Goal: Task Accomplishment & Management: Manage account settings

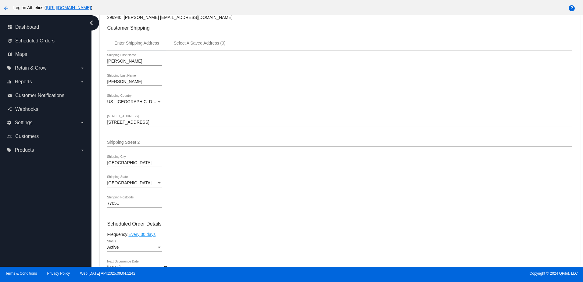
scroll to position [150, 0]
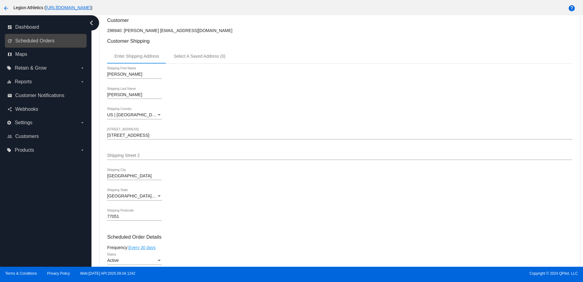
click at [51, 37] on link "update Scheduled Orders" at bounding box center [45, 41] width 77 height 10
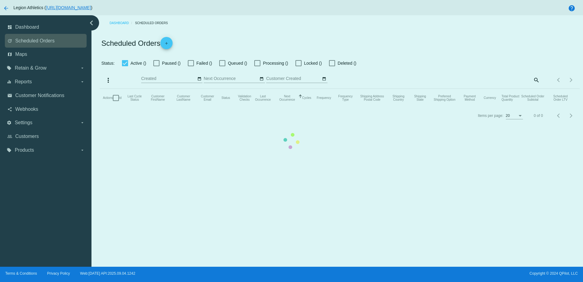
checkbox input "true"
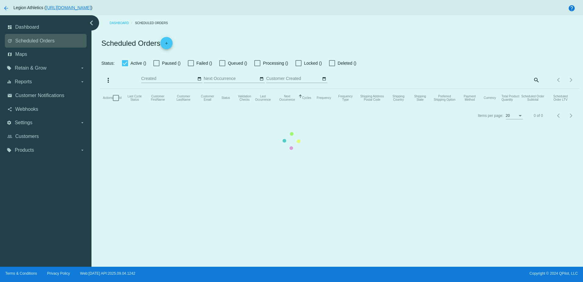
checkbox input "true"
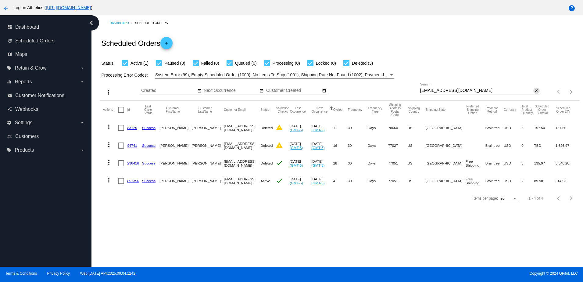
click at [534, 91] on mat-icon "close" at bounding box center [536, 90] width 4 height 5
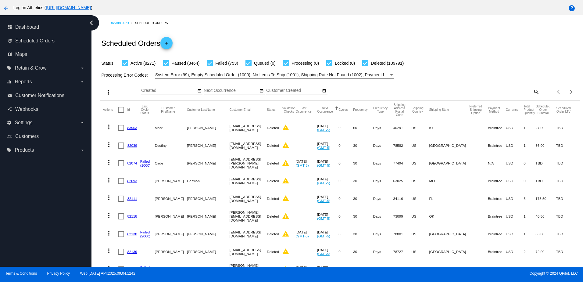
click at [533, 92] on mat-icon "search" at bounding box center [536, 91] width 7 height 9
drag, startPoint x: 500, startPoint y: 90, endPoint x: 491, endPoint y: 70, distance: 21.0
click at [500, 90] on input "Search" at bounding box center [480, 90] width 120 height 5
paste input "[EMAIL_ADDRESS][DOMAIN_NAME]"
type input "[EMAIL_ADDRESS][DOMAIN_NAME]"
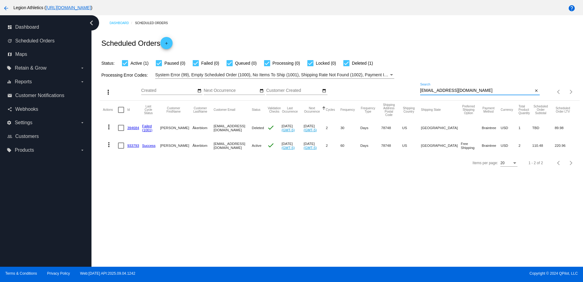
click at [134, 149] on mat-cell "933793" at bounding box center [134, 146] width 15 height 18
click at [133, 147] on link "933793" at bounding box center [133, 145] width 12 height 4
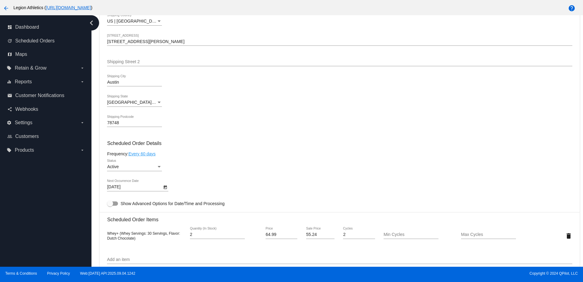
scroll to position [61, 0]
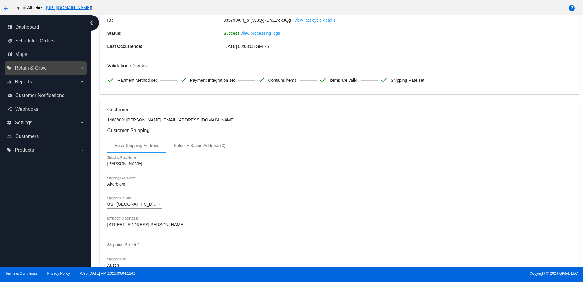
click at [47, 68] on label "local_offer Retain & Grow arrow_drop_down" at bounding box center [46, 68] width 78 height 10
click at [0, 0] on input "local_offer Retain & Grow arrow_drop_down" at bounding box center [0, 0] width 0 height 0
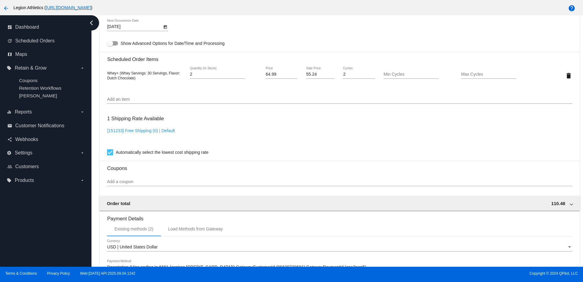
scroll to position [457, 0]
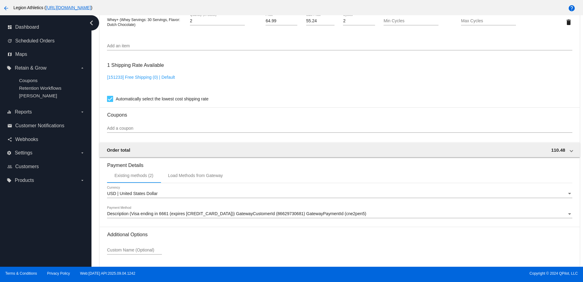
click at [129, 131] on input "Add a coupon" at bounding box center [339, 128] width 465 height 5
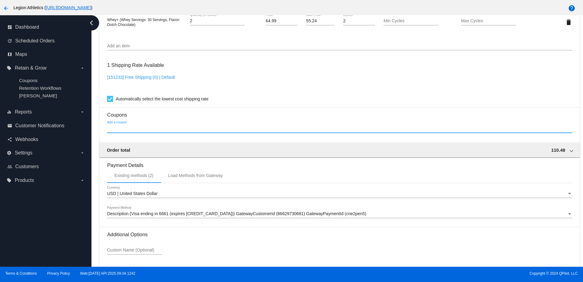
paste input "AmandaLPoints"
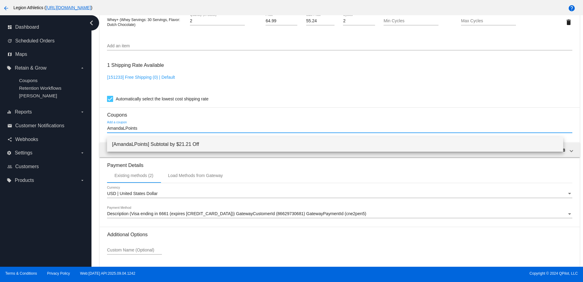
type input "AmandaLPoints"
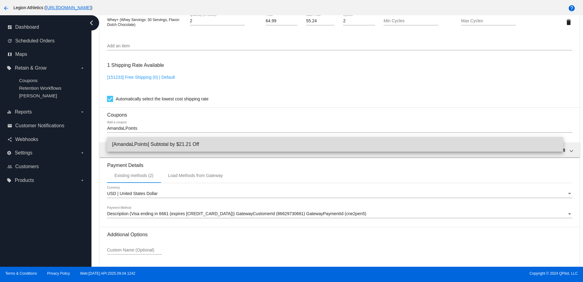
click at [172, 145] on span "[AmandaLPoints] Subtotal by $21.21 Off" at bounding box center [335, 144] width 446 height 15
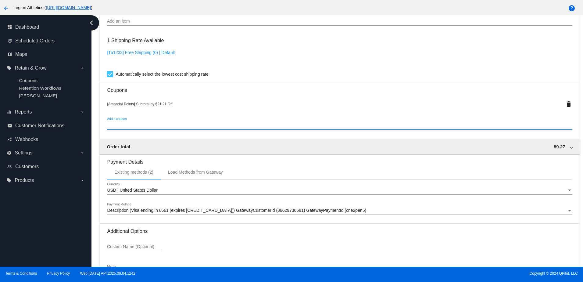
scroll to position [530, 0]
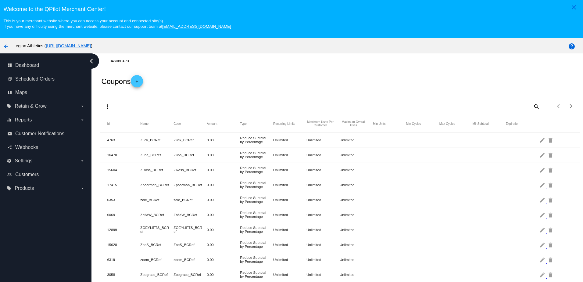
click at [138, 83] on mat-icon "add" at bounding box center [136, 82] width 7 height 7
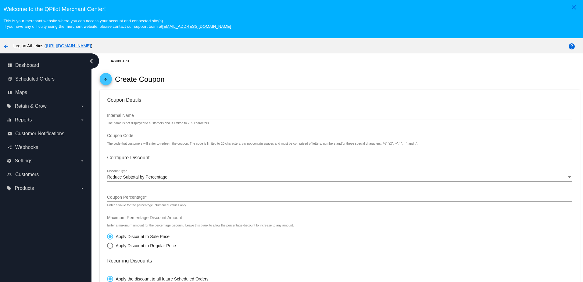
click at [163, 114] on div "Internal Name" at bounding box center [339, 114] width 465 height 12
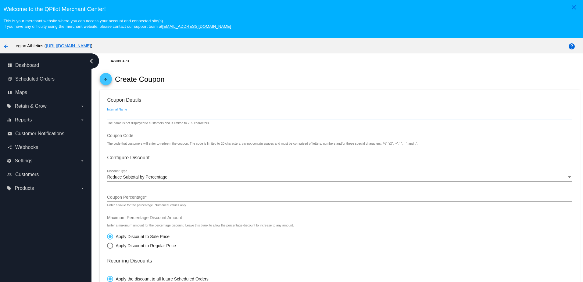
paste input "[EMAIL_ADDRESS][DOMAIN_NAME]"
type input "[EMAIL_ADDRESS][DOMAIN_NAME] points (707)"
click at [125, 130] on mat-card-content "Coupon Details [EMAIL_ADDRESS][DOMAIN_NAME] points (707) Internal Name The name…" at bounding box center [339, 258] width 465 height 323
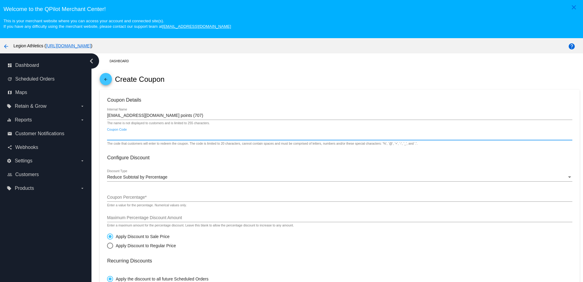
click at [129, 137] on input "Coupon Code" at bounding box center [339, 135] width 465 height 5
drag, startPoint x: 152, startPoint y: 139, endPoint x: 90, endPoint y: 140, distance: 61.6
click at [90, 140] on div "dashboard Dashboard update Scheduled Orders map Maps local_offer Retain & Grow …" at bounding box center [291, 178] width 583 height 251
type input "AmandaLPoints"
click at [160, 179] on span "Reduce Subtotal by Percentage" at bounding box center [137, 176] width 60 height 5
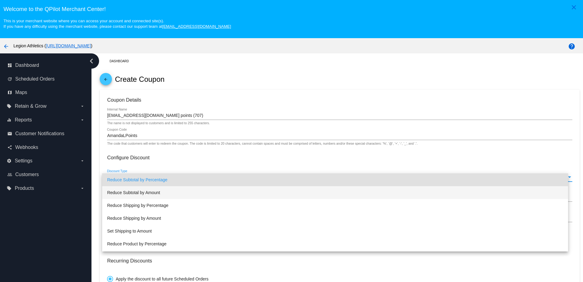
click at [154, 193] on span "Reduce Subtotal by Amount" at bounding box center [335, 192] width 456 height 13
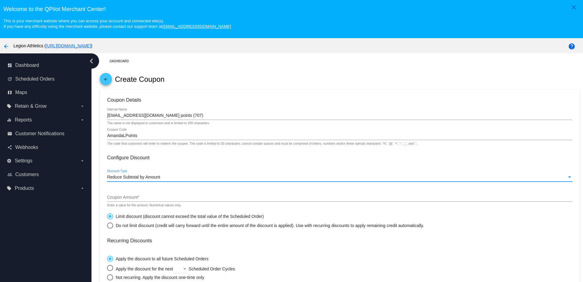
scroll to position [30, 0]
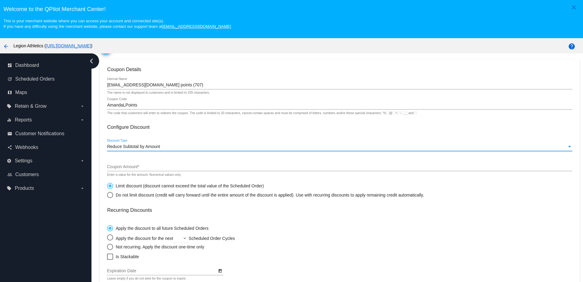
click at [124, 166] on div "Coupon Amount *" at bounding box center [339, 165] width 465 height 12
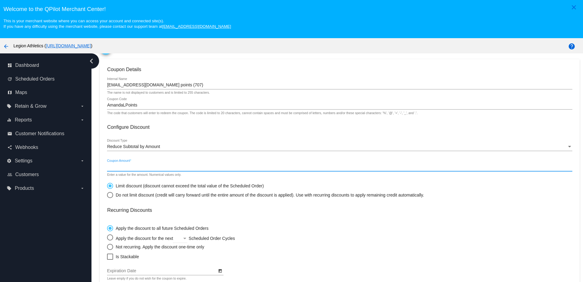
click at [125, 168] on input "Coupon Amount *" at bounding box center [339, 166] width 465 height 5
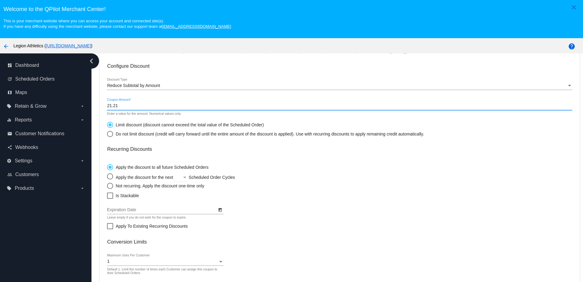
type input "21.21"
click at [129, 199] on span "Is Stackable" at bounding box center [127, 195] width 23 height 7
click at [110, 199] on input "Is Stackable" at bounding box center [110, 199] width 0 height 0
checkbox input "true"
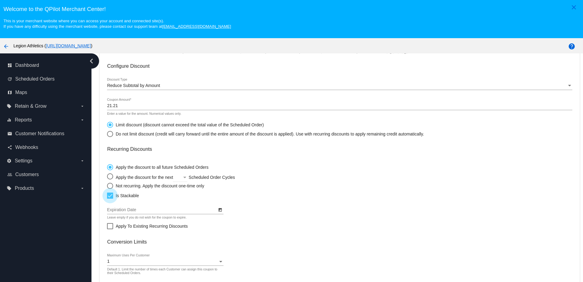
click at [128, 188] on div "Not recurring. Apply the discount one-time only" at bounding box center [158, 185] width 91 height 5
click at [107, 186] on input "Not recurring. Apply the discount one-time only" at bounding box center [107, 185] width 0 height 0
radio input "true"
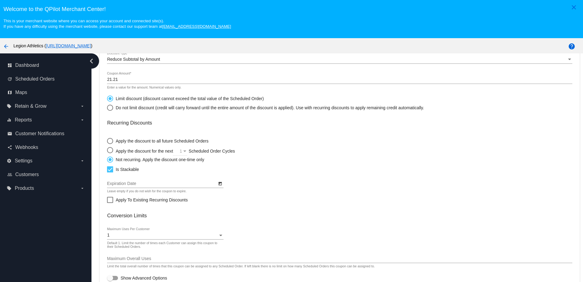
scroll to position [39, 0]
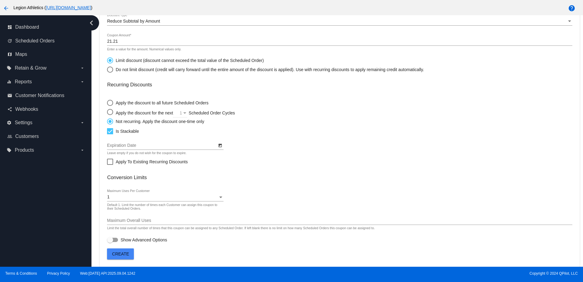
click at [118, 253] on span "Create" at bounding box center [120, 253] width 17 height 5
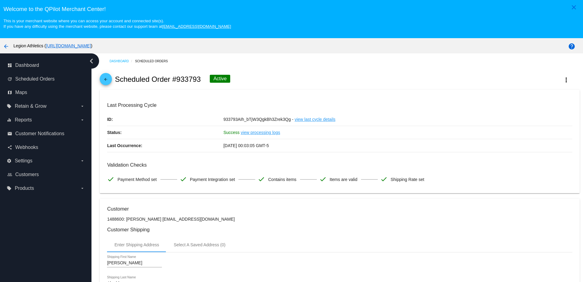
drag, startPoint x: 200, startPoint y: 82, endPoint x: 171, endPoint y: 81, distance: 29.0
click at [171, 81] on div "arrow_back Scheduled Order #933793 Active more_vert" at bounding box center [340, 79] width 480 height 21
copy h2 "#933793"
click at [295, 53] on div "arrow_back Legion Athletics ( https://legionathletics.com ) help" at bounding box center [291, 45] width 583 height 15
